Goal: Task Accomplishment & Management: Manage account settings

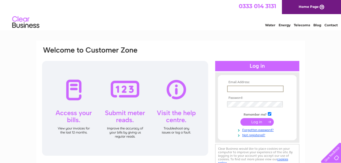
click at [232, 89] on input "text" at bounding box center [255, 89] width 56 height 7
click at [264, 88] on input "sharon.macys@nhs,scot" at bounding box center [255, 89] width 56 height 7
type input "sharon.macys@nhs.scot"
click at [257, 119] on input "submit" at bounding box center [256, 122] width 33 height 8
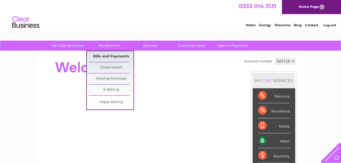
click at [108, 56] on link "Bills and Payments" at bounding box center [111, 56] width 45 height 11
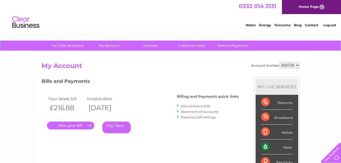
click at [69, 125] on link "." at bounding box center [70, 126] width 47 height 8
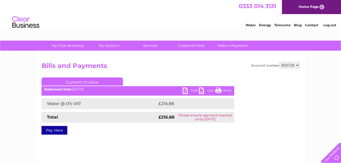
click at [194, 91] on link "PDF" at bounding box center [191, 92] width 16 height 8
click at [299, 66] on select "924718 925112" at bounding box center [290, 65] width 20 height 7
select select "925112"
click at [280, 62] on select "924718 925112" at bounding box center [290, 65] width 20 height 7
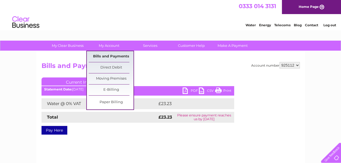
click at [107, 56] on link "Bills and Payments" at bounding box center [111, 56] width 45 height 11
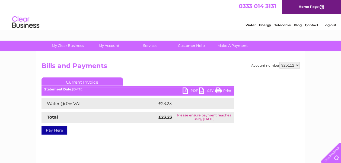
click at [194, 92] on link "PDF" at bounding box center [191, 92] width 16 height 8
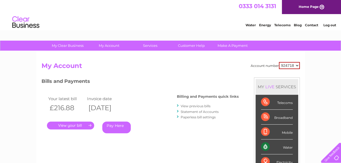
click at [297, 65] on select "924718 925112" at bounding box center [289, 65] width 21 height 7
select select "925112"
click at [279, 62] on select "924718 925112" at bounding box center [289, 65] width 21 height 7
click at [75, 127] on link "." at bounding box center [70, 126] width 47 height 8
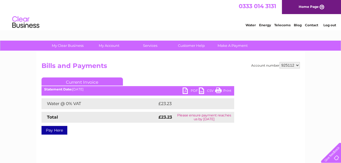
click at [194, 91] on link "PDF" at bounding box center [191, 92] width 16 height 8
click at [213, 93] on link "CSV" at bounding box center [207, 92] width 16 height 8
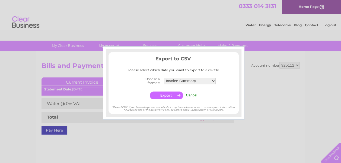
click at [191, 96] on input "Cancel" at bounding box center [191, 95] width 11 height 4
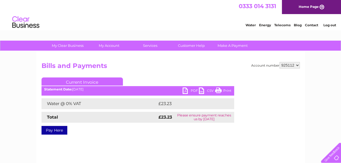
click at [228, 90] on link "Print" at bounding box center [223, 92] width 16 height 8
click at [330, 24] on link "Log out" at bounding box center [329, 25] width 13 height 4
